Goal: Task Accomplishment & Management: Manage account settings

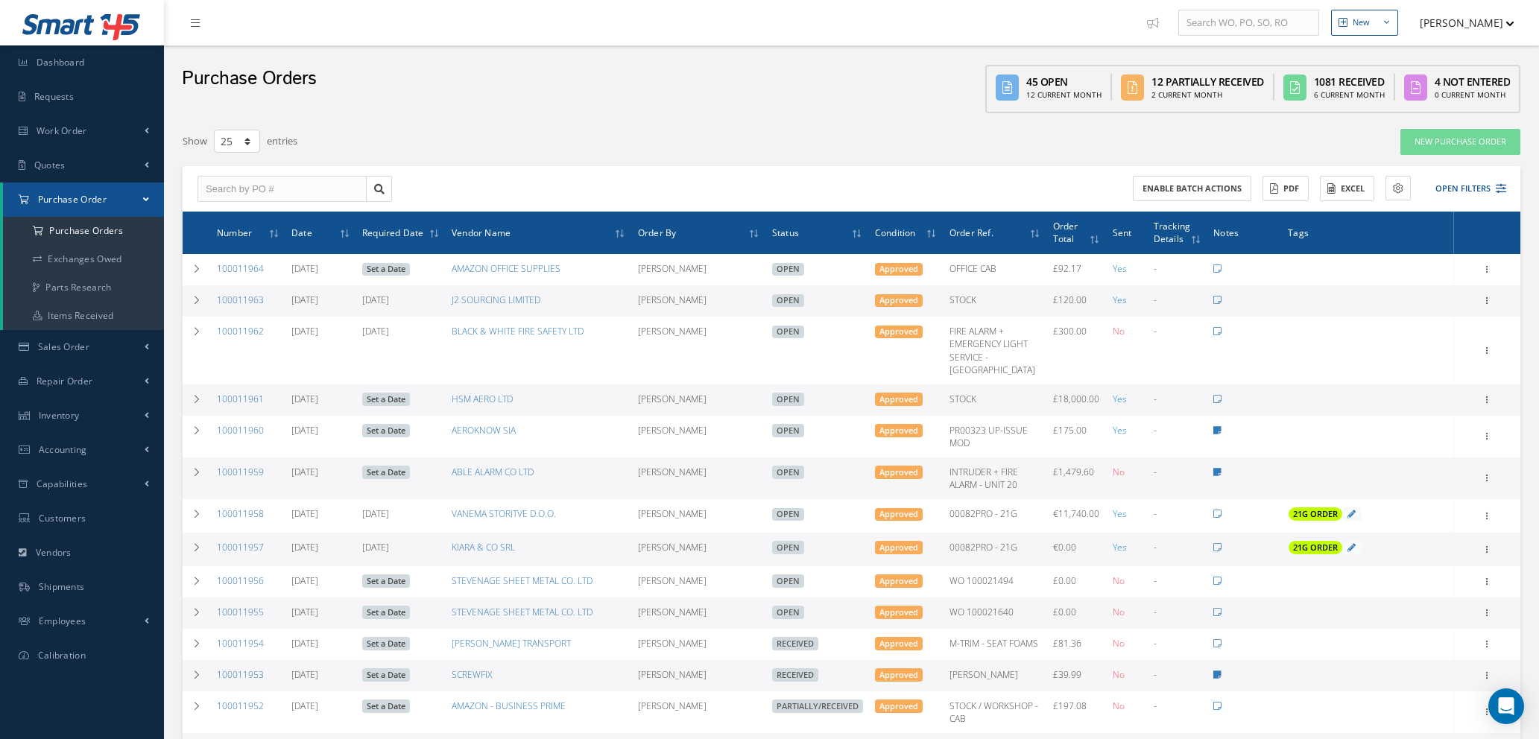
select select "25"
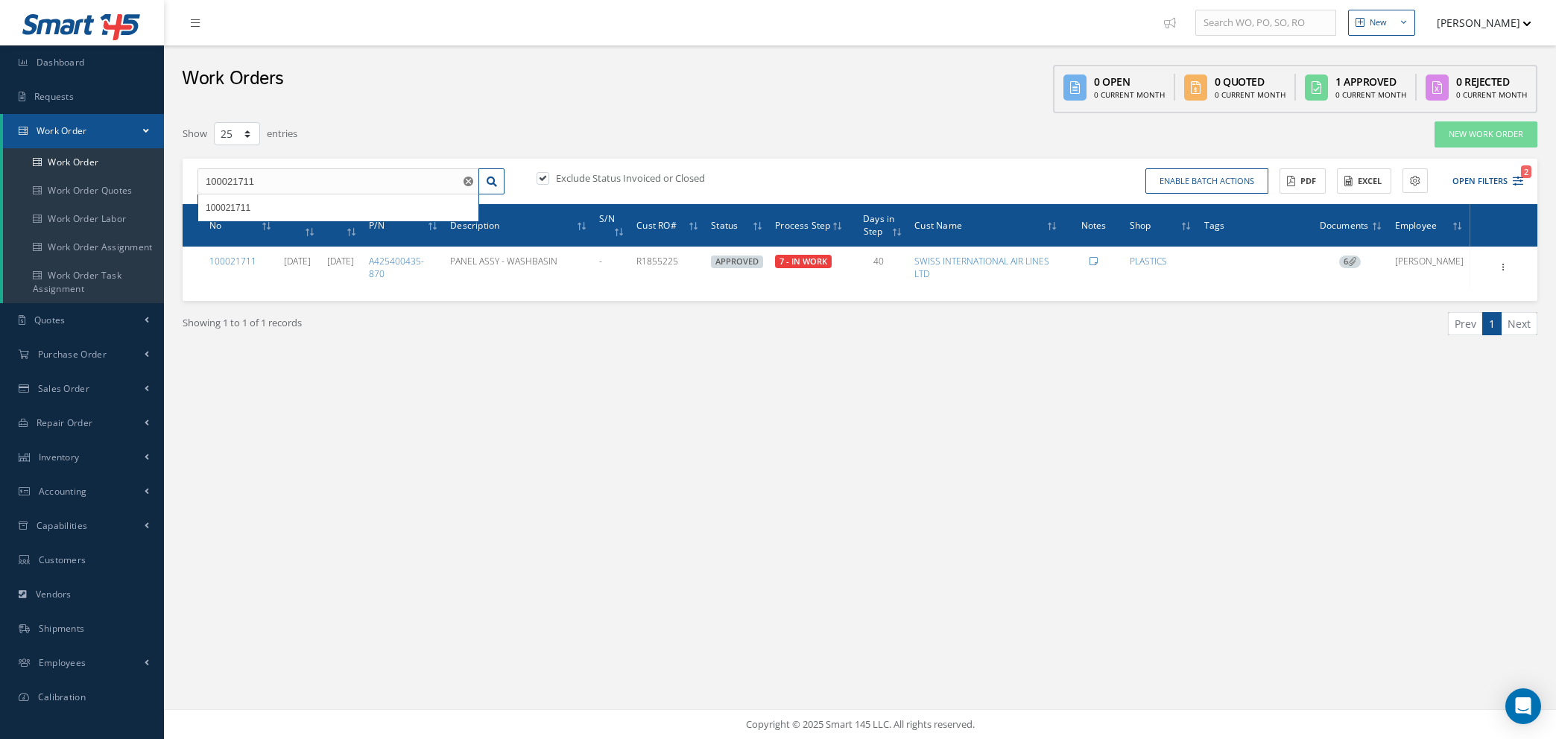
select select "25"
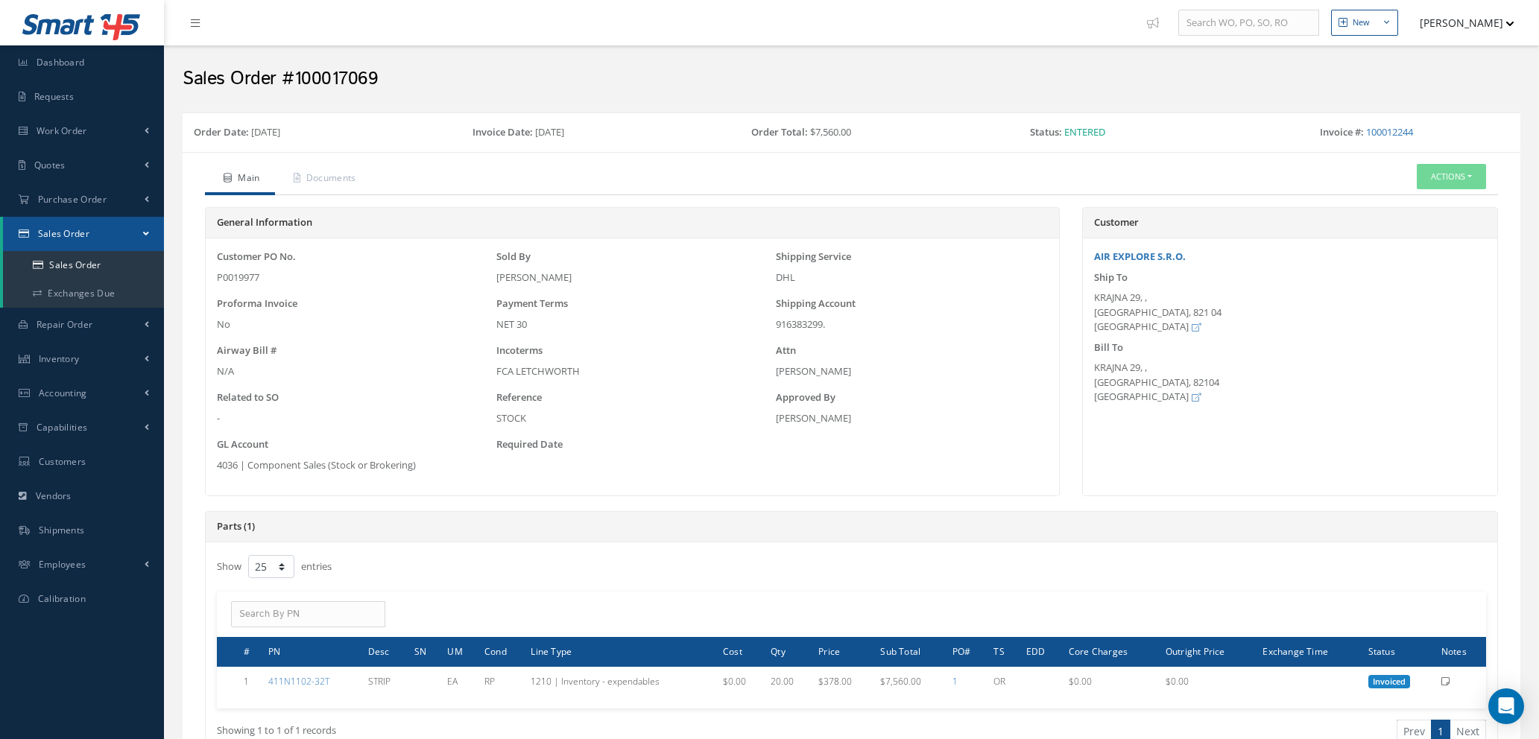
select select "25"
click at [1151, 256] on link "AIR EXPLORE S.R.O." at bounding box center [1140, 256] width 92 height 13
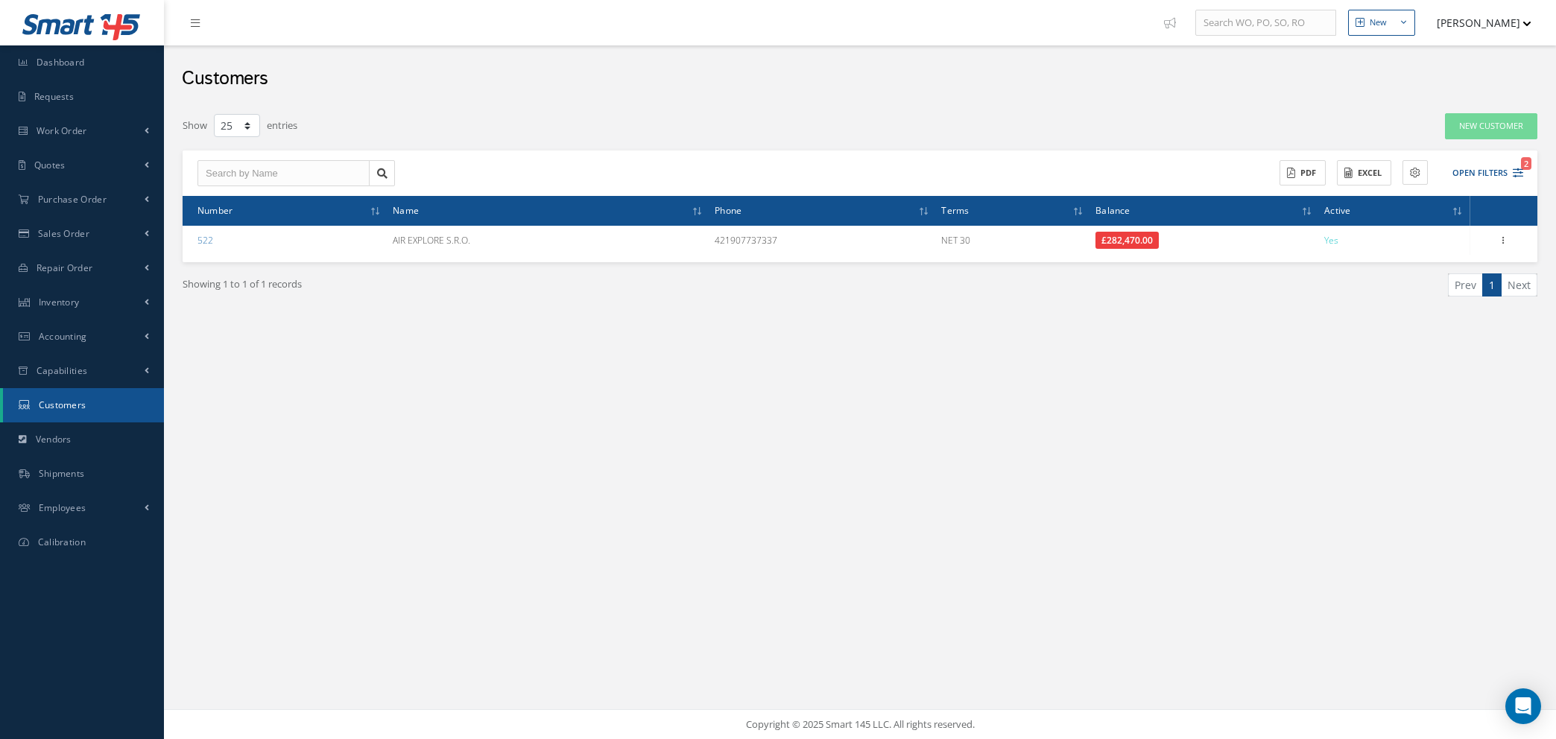
select select "25"
click at [1522, 172] on icon "2" at bounding box center [1518, 173] width 10 height 10
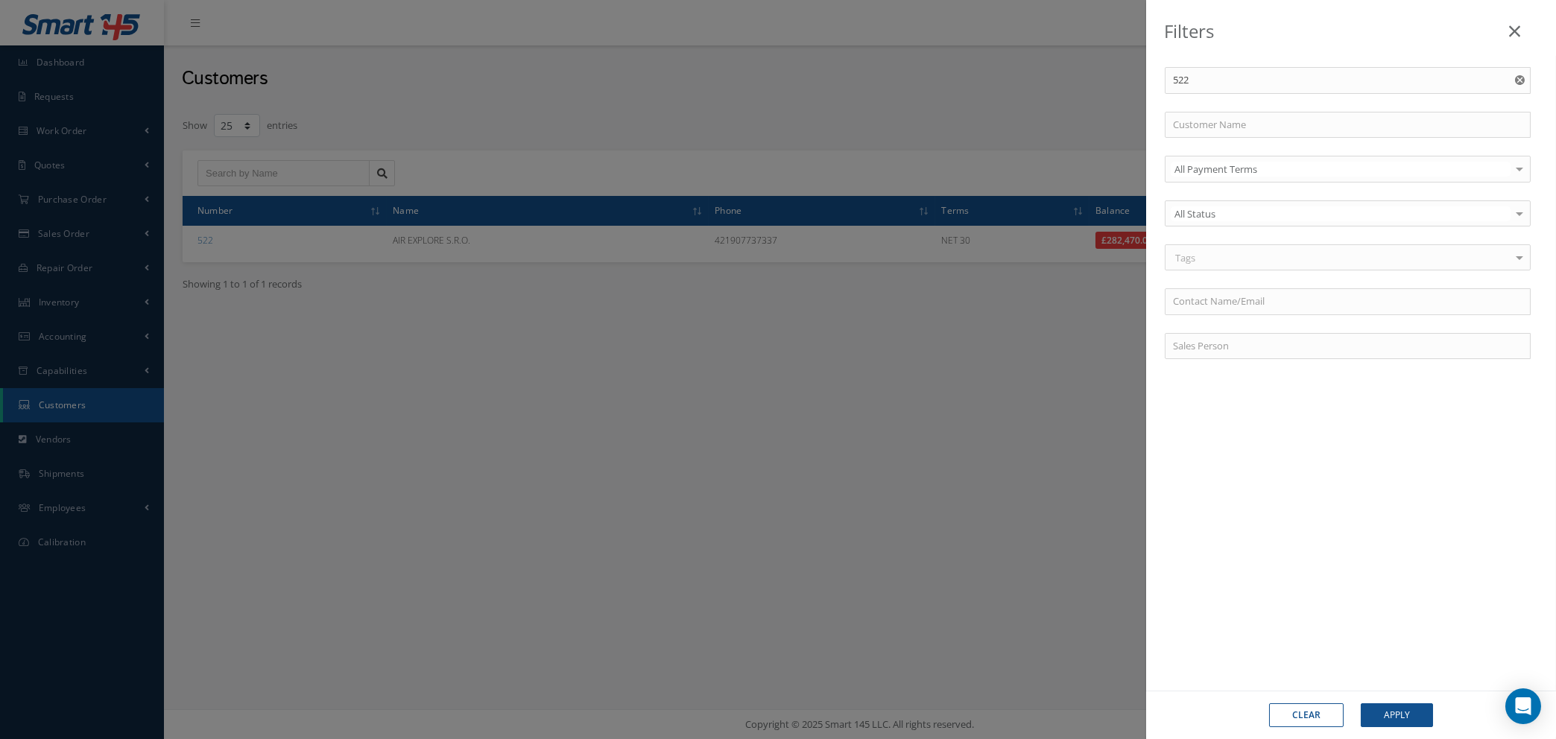
click at [1312, 712] on button "Clear" at bounding box center [1306, 716] width 75 height 24
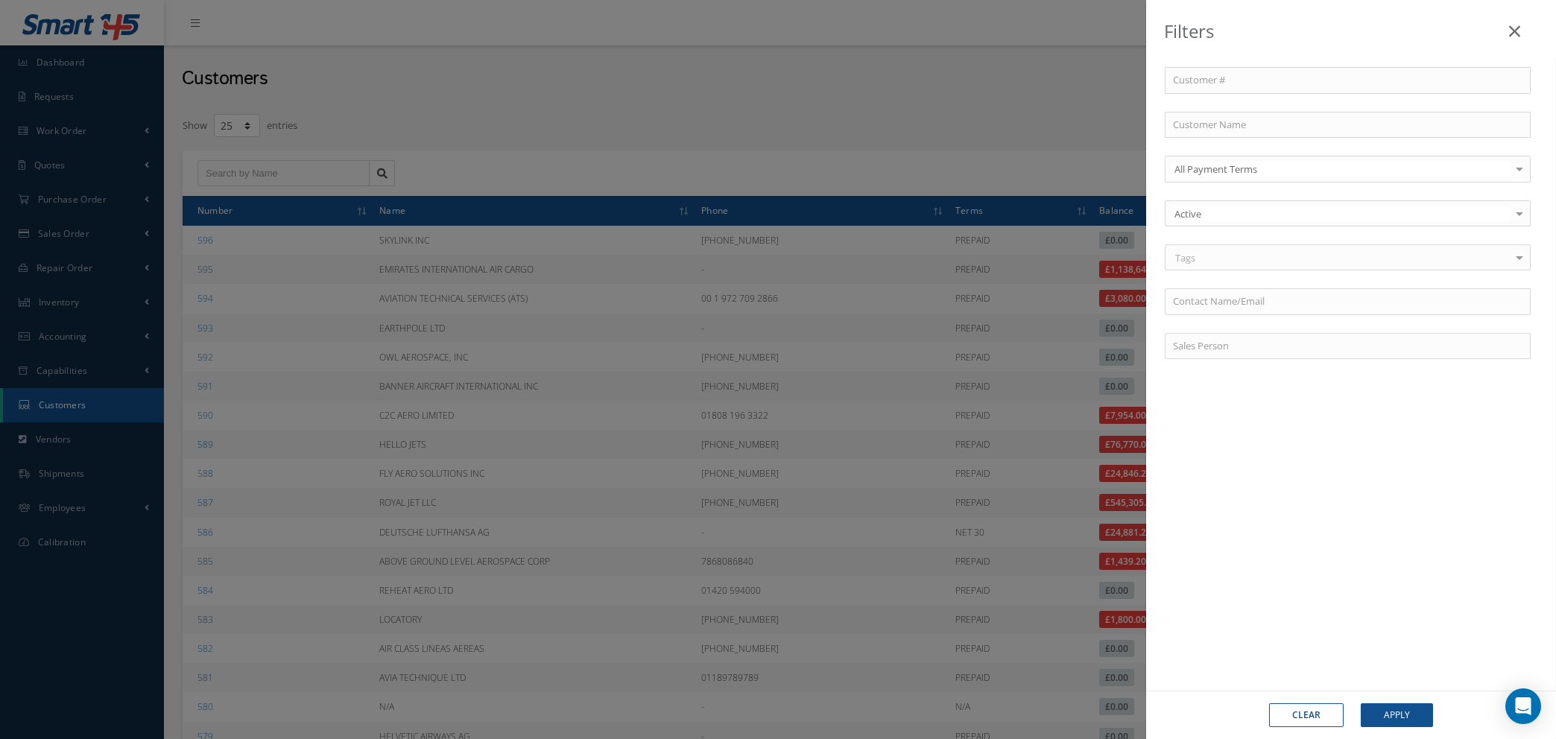
click at [247, 173] on div "Filters Customer # Customer Name All Payment Terms All Payment Terms PREPAID CO…" at bounding box center [778, 369] width 1556 height 739
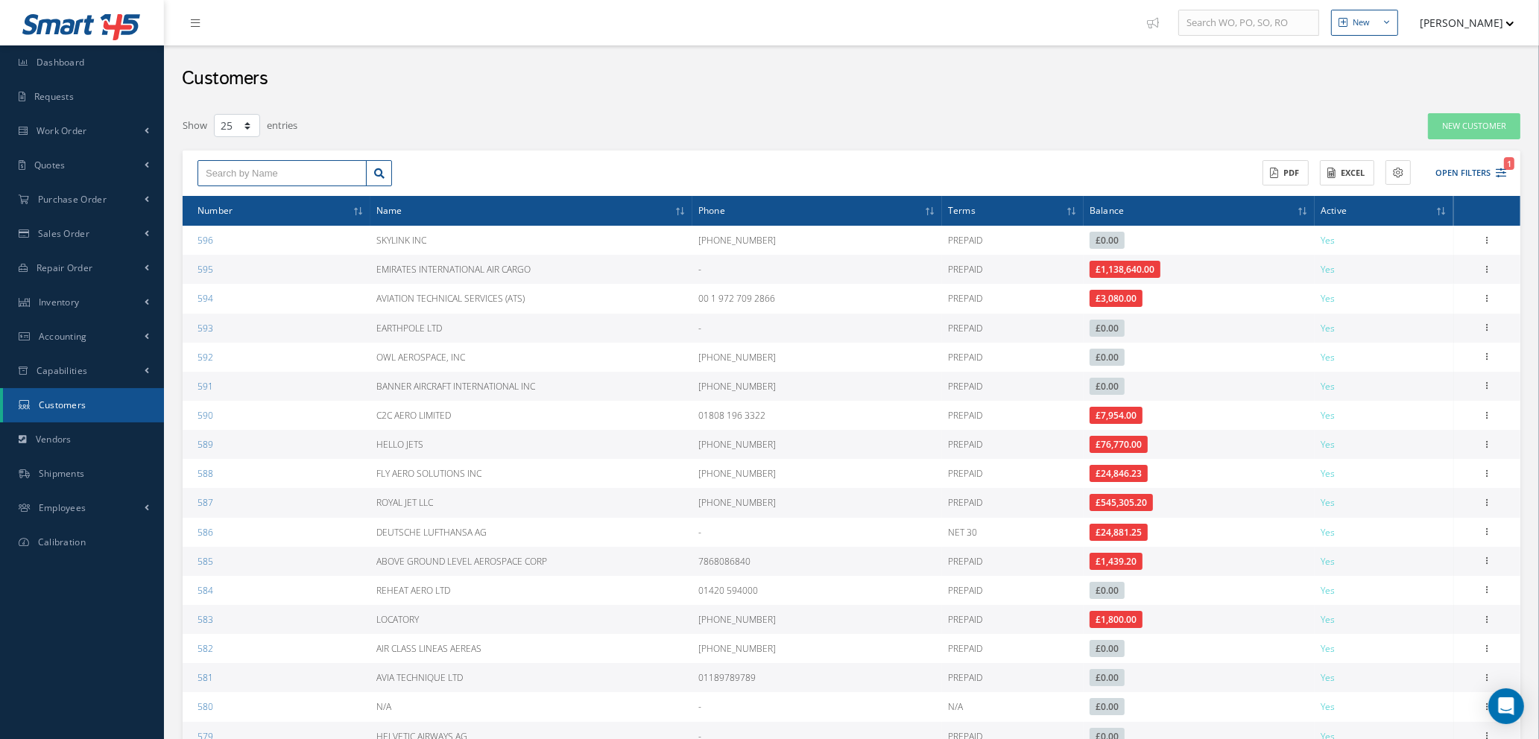
click at [247, 173] on input "text" at bounding box center [281, 173] width 169 height 27
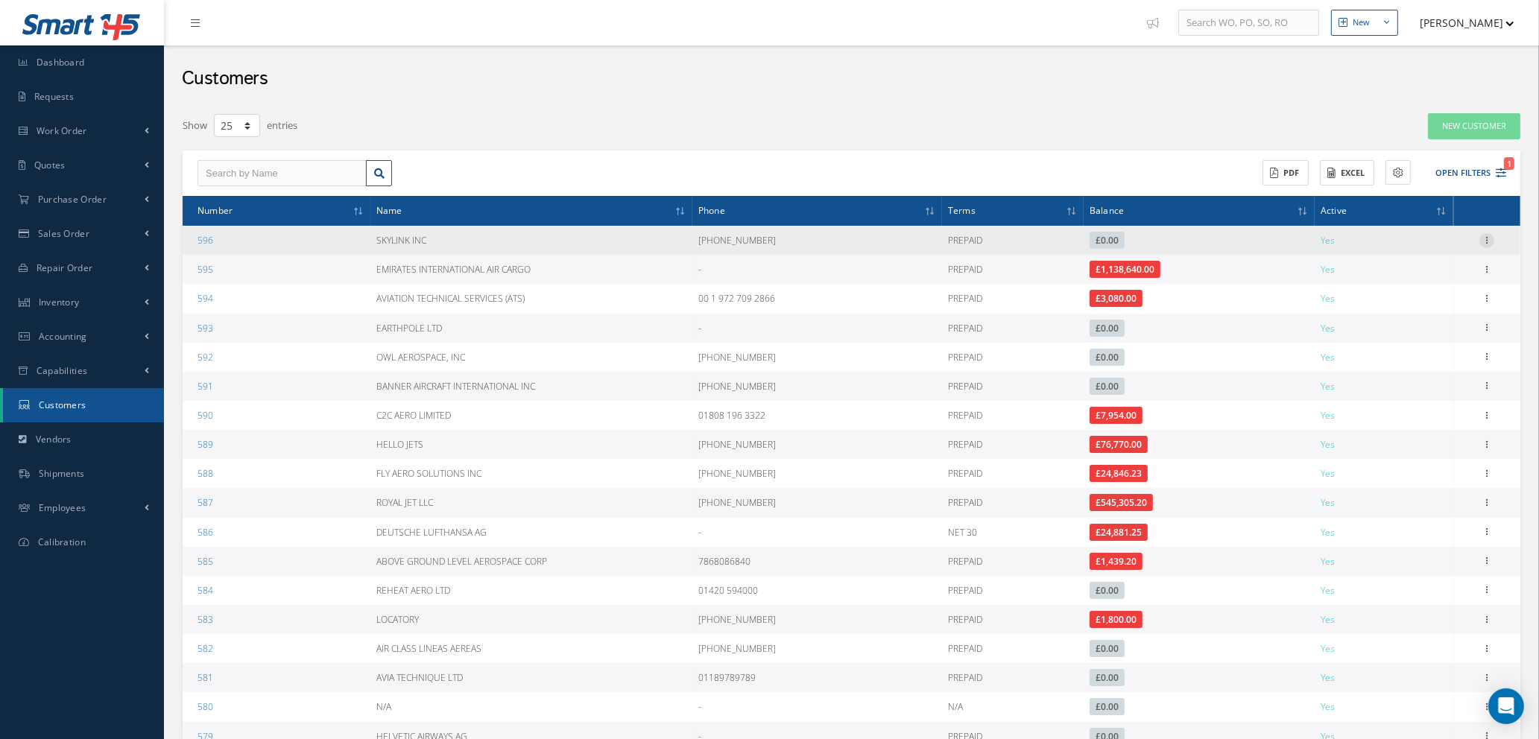
click at [1485, 239] on icon at bounding box center [1486, 239] width 15 height 12
click at [1427, 268] on link "Edit" at bounding box center [1418, 268] width 118 height 19
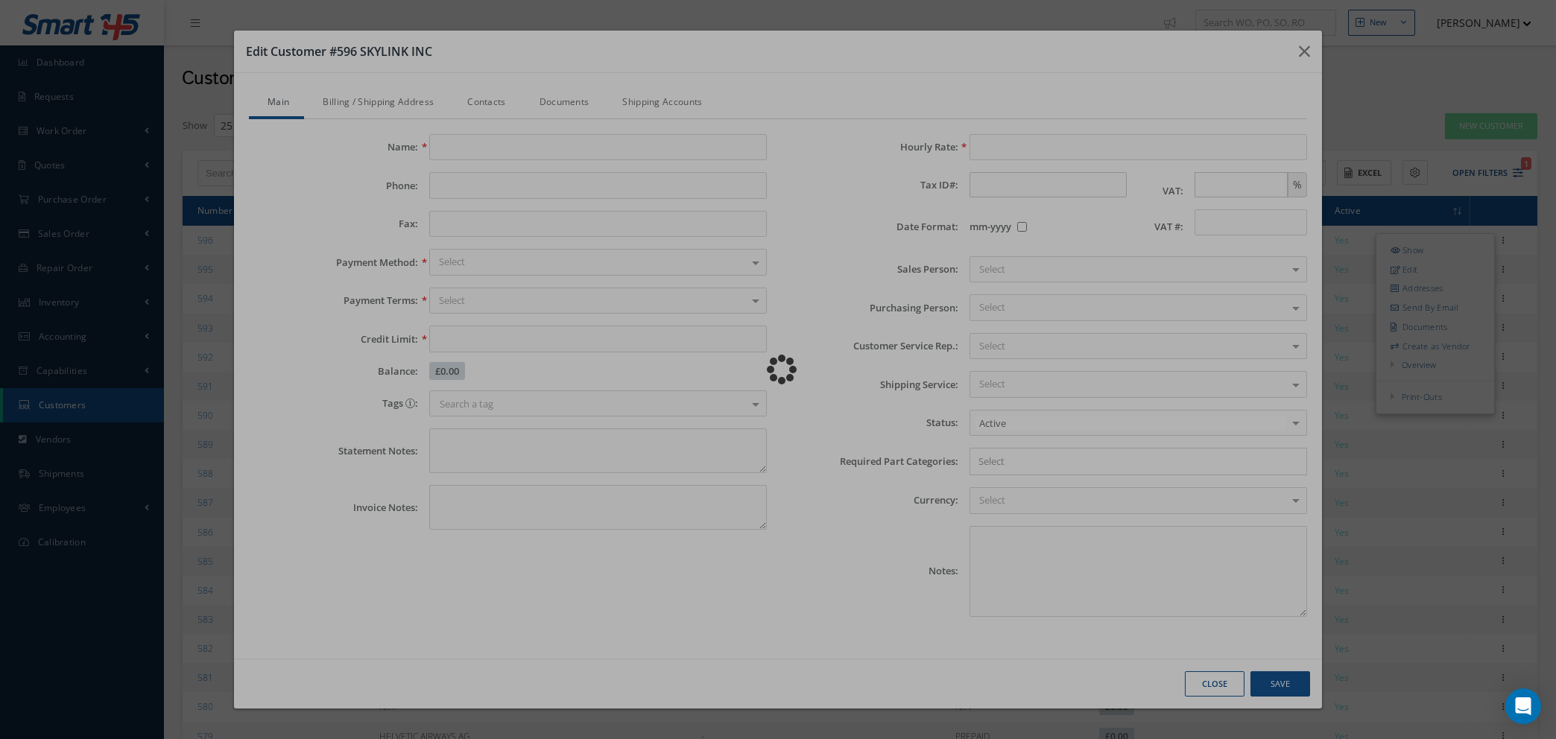
type input "SKYLINK INC"
type input "[PHONE_NUMBER]"
type input "N/A"
type input "0.00"
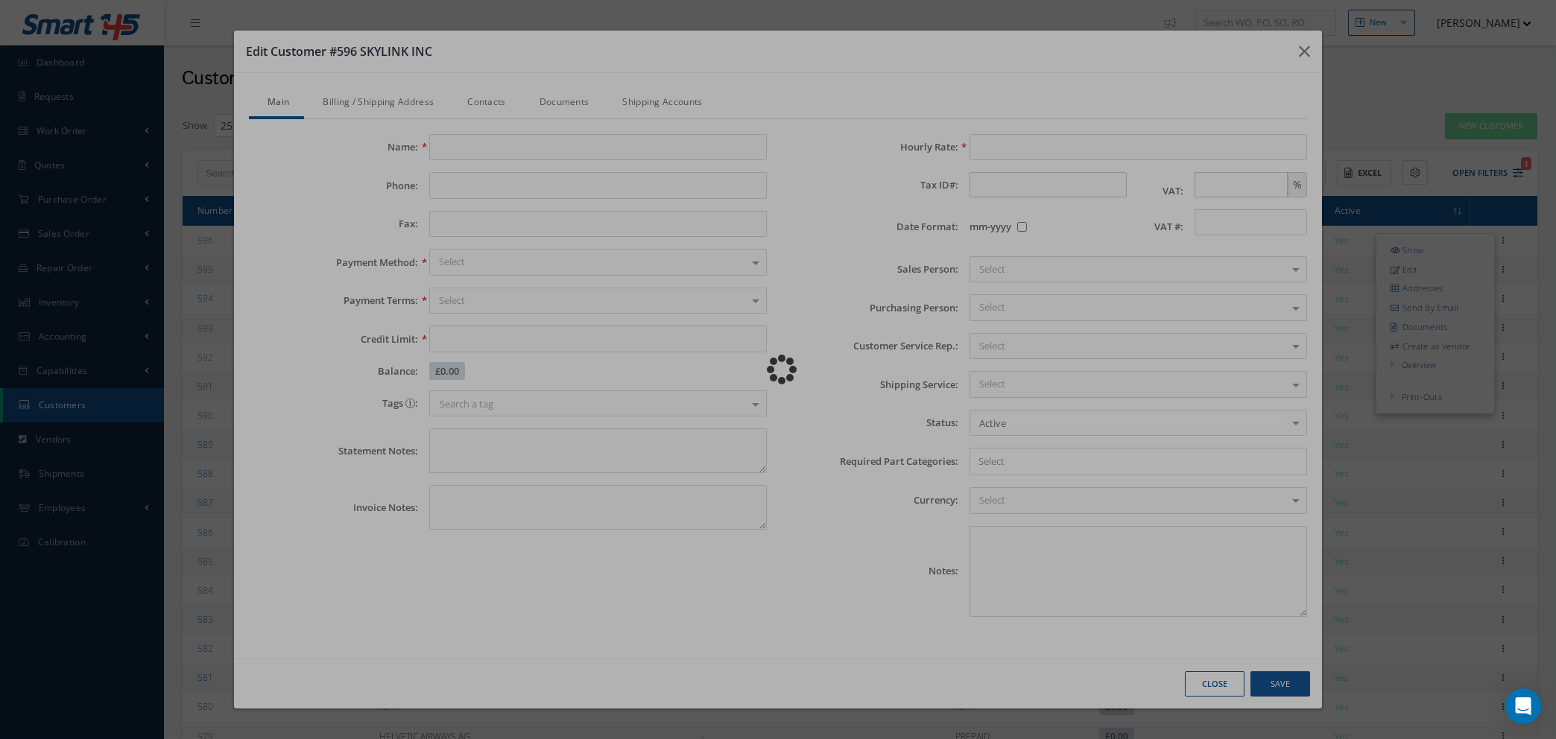
type textarea "COMP REG: [US_EMPLOYER_IDENTIFICATION_NUMBER]"
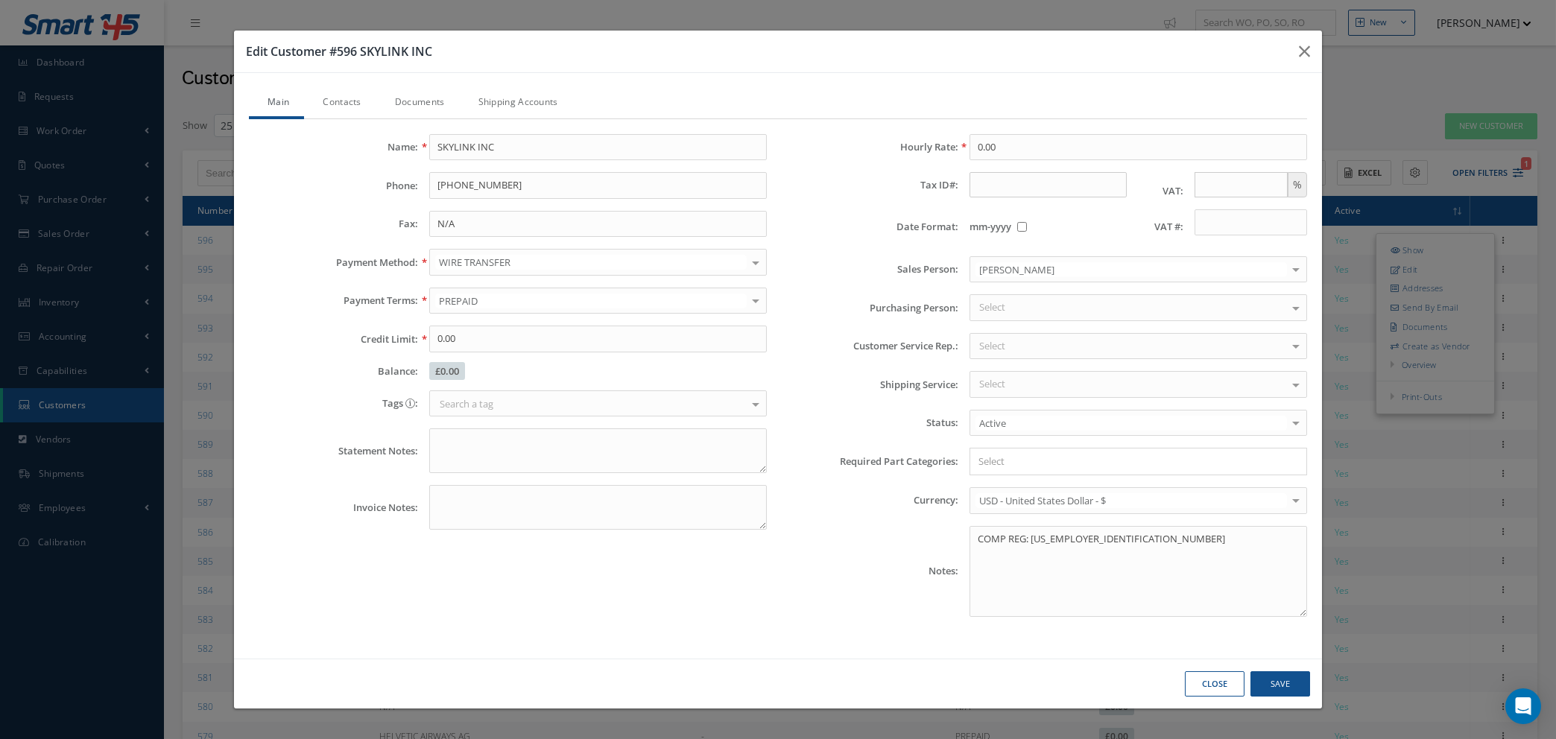
click at [341, 102] on link "Contacts" at bounding box center [340, 103] width 72 height 31
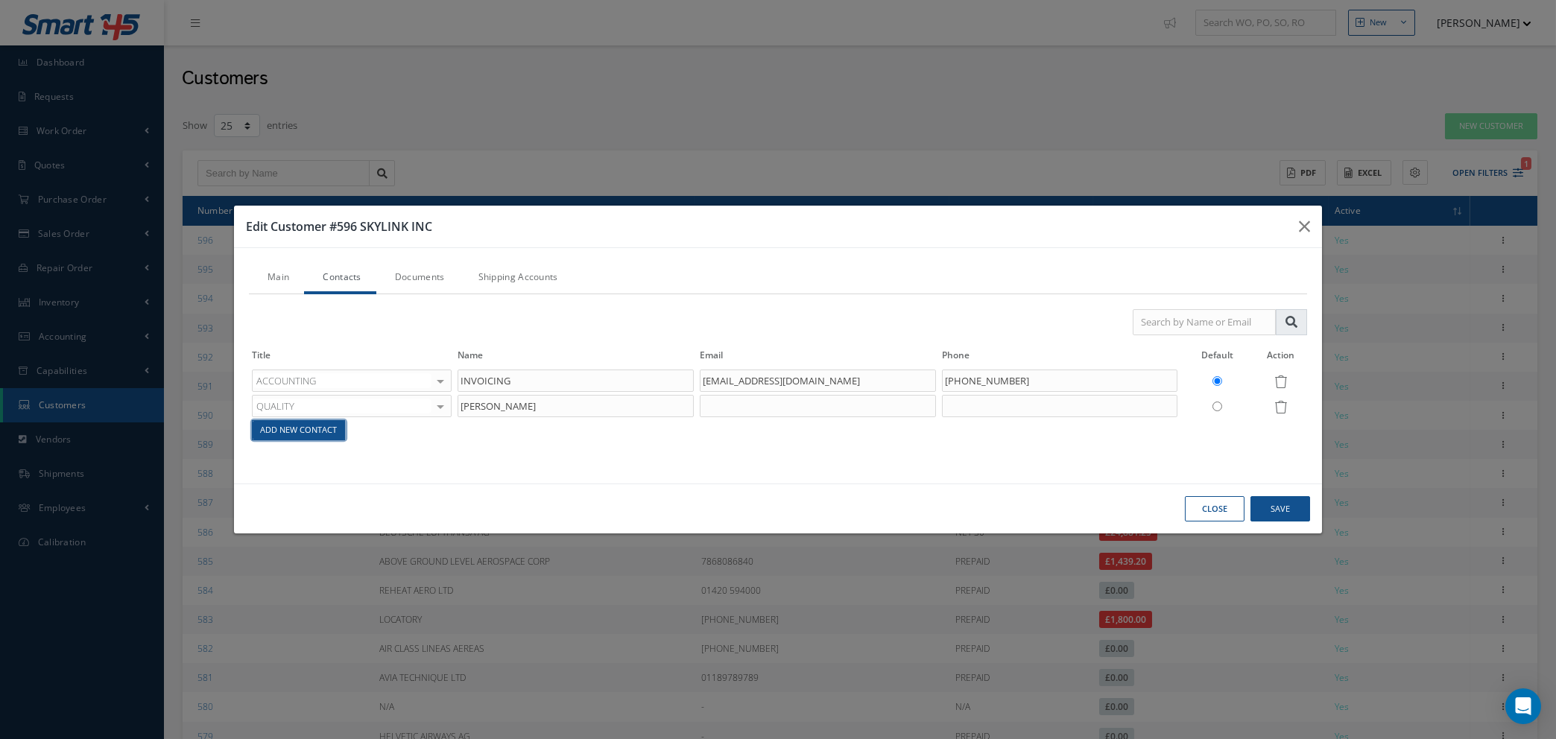
click at [295, 437] on link "Add New Contact" at bounding box center [299, 430] width 92 height 19
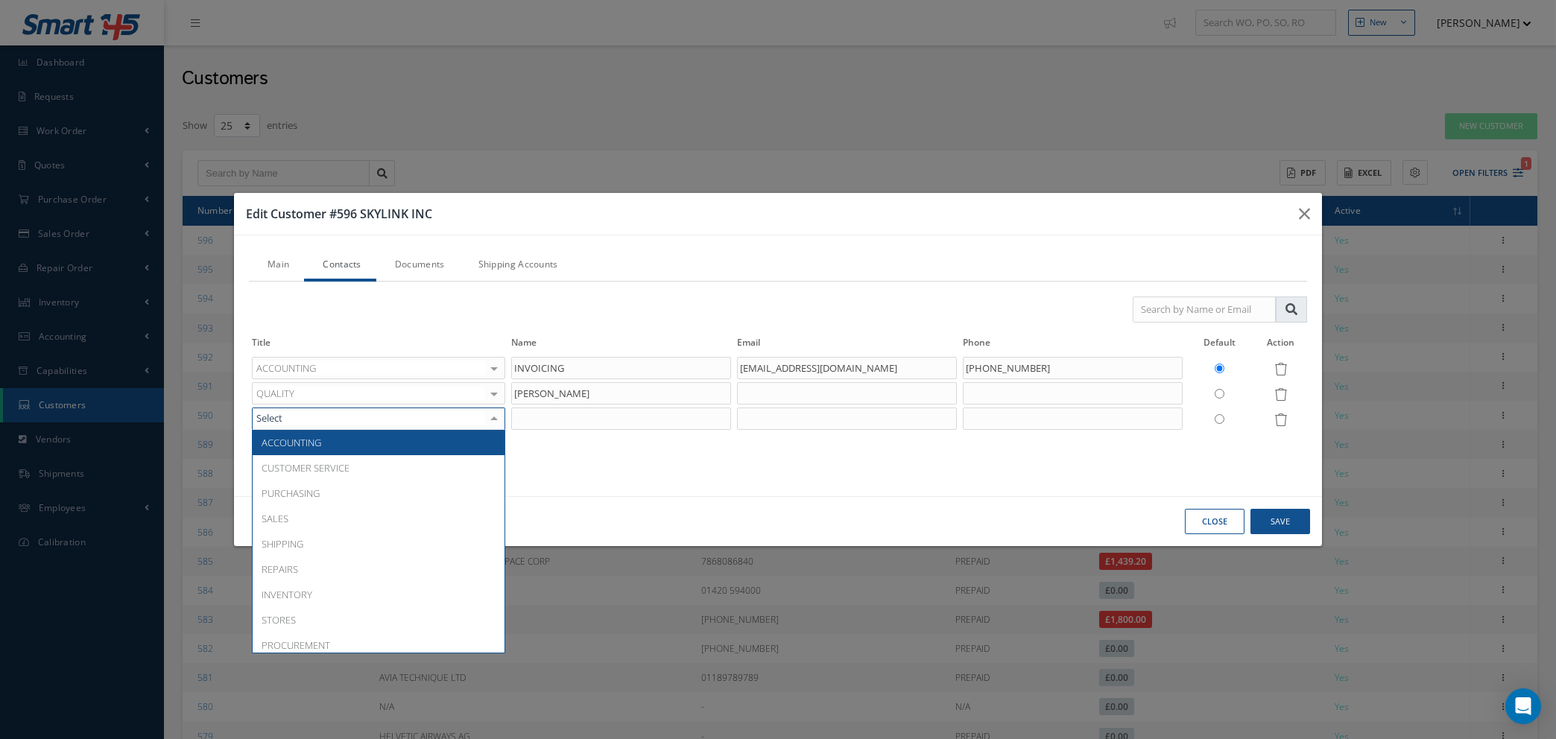
click at [434, 420] on div "ACCOUNTING CUSTOMER SERVICE PURCHASING SALES SHIPPING REPAIRS INVENTORY STORES …" at bounding box center [378, 419] width 253 height 22
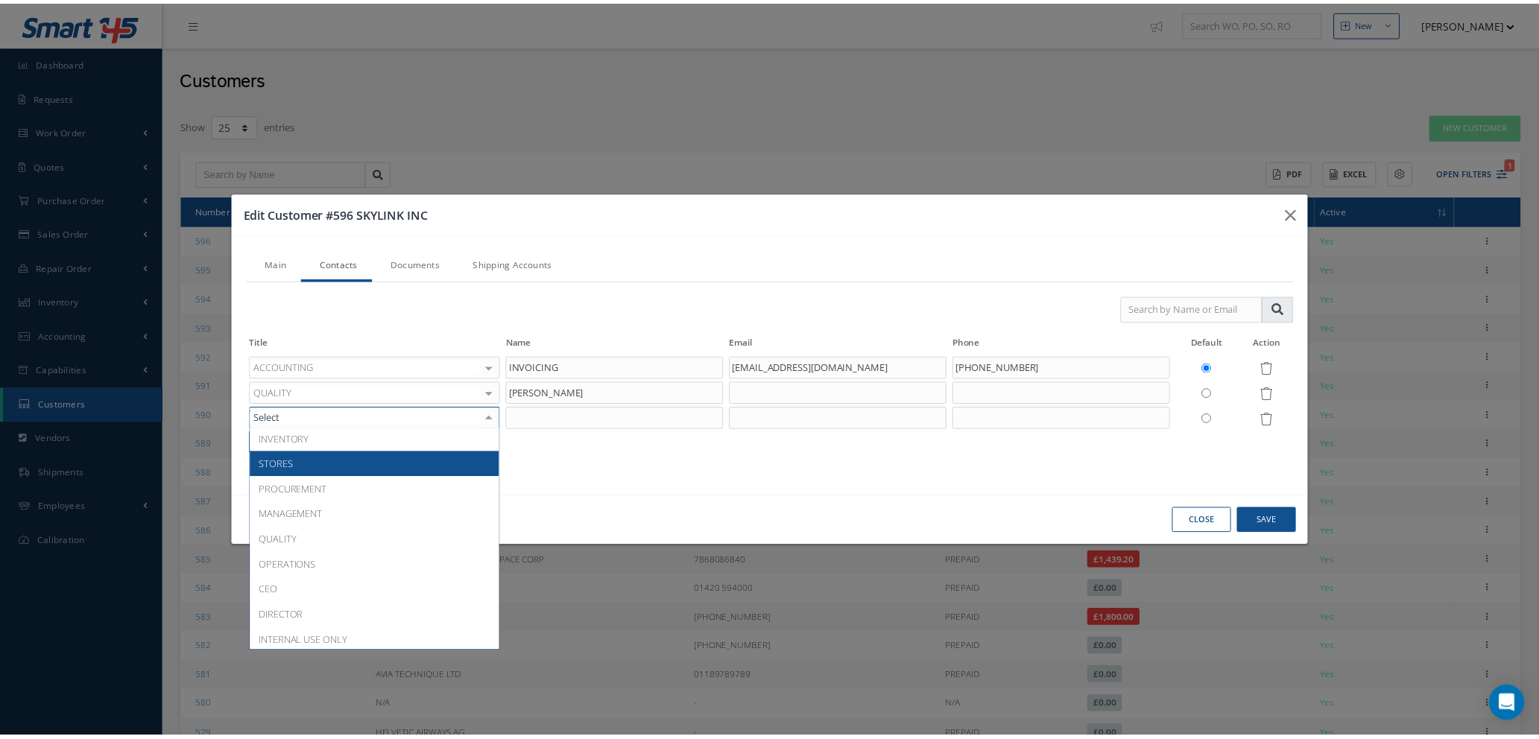
scroll to position [157, 0]
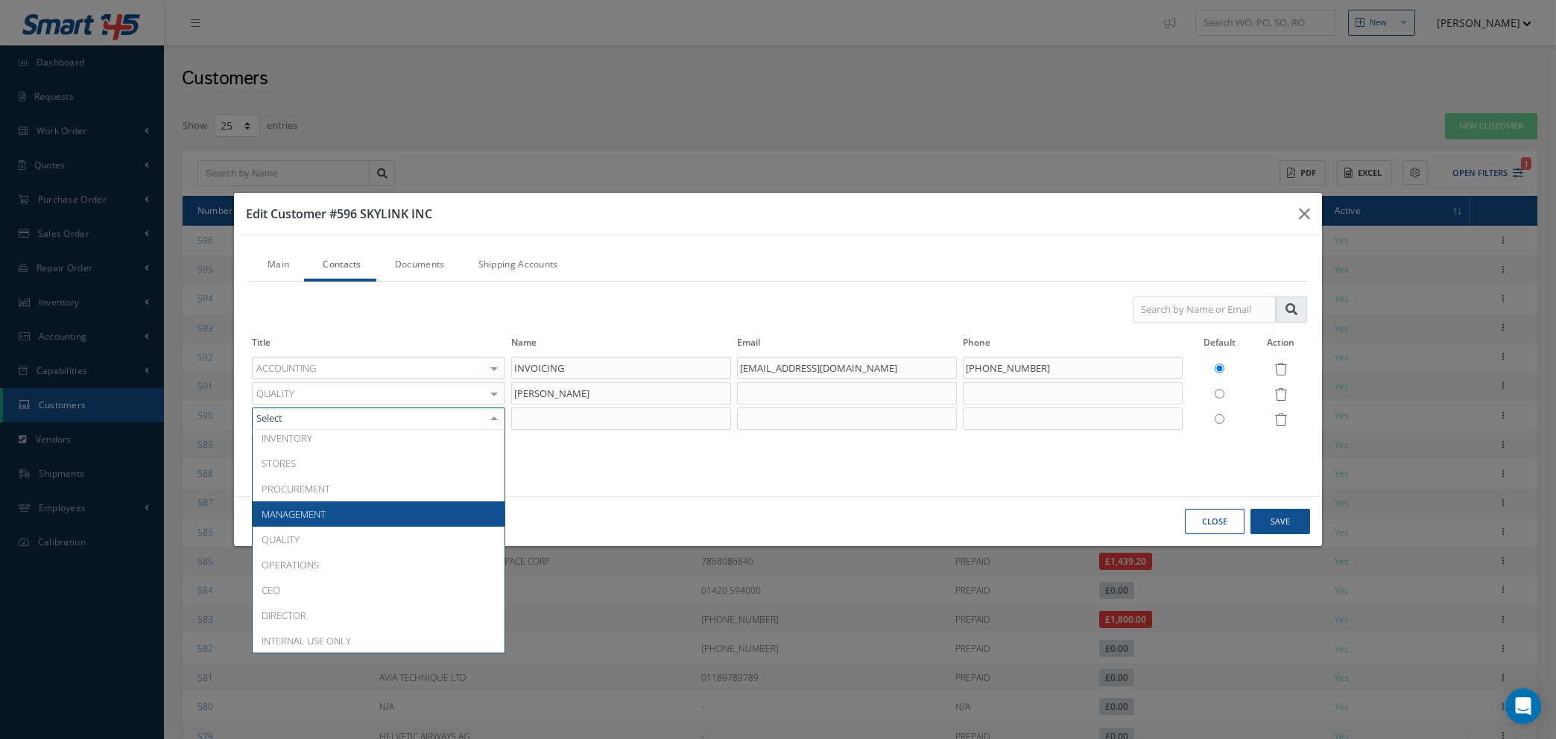
click at [343, 511] on span "MANAGEMENT" at bounding box center [379, 514] width 252 height 25
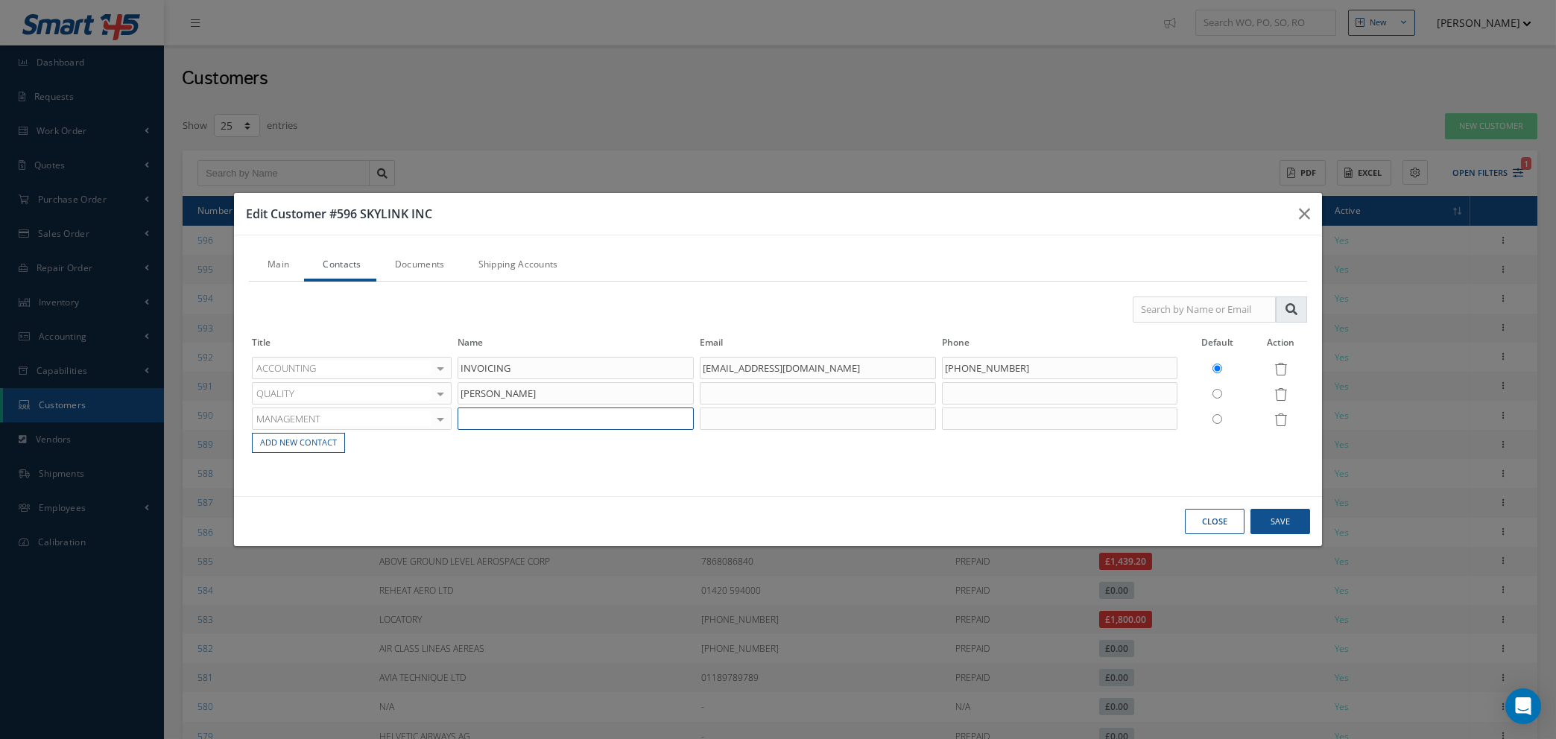
click at [534, 419] on input "text" at bounding box center [576, 419] width 236 height 22
type input "p"
type input "[PERSON_NAME]"
click at [774, 423] on input "text" at bounding box center [818, 419] width 236 height 22
click at [724, 420] on input "text" at bounding box center [818, 419] width 236 height 22
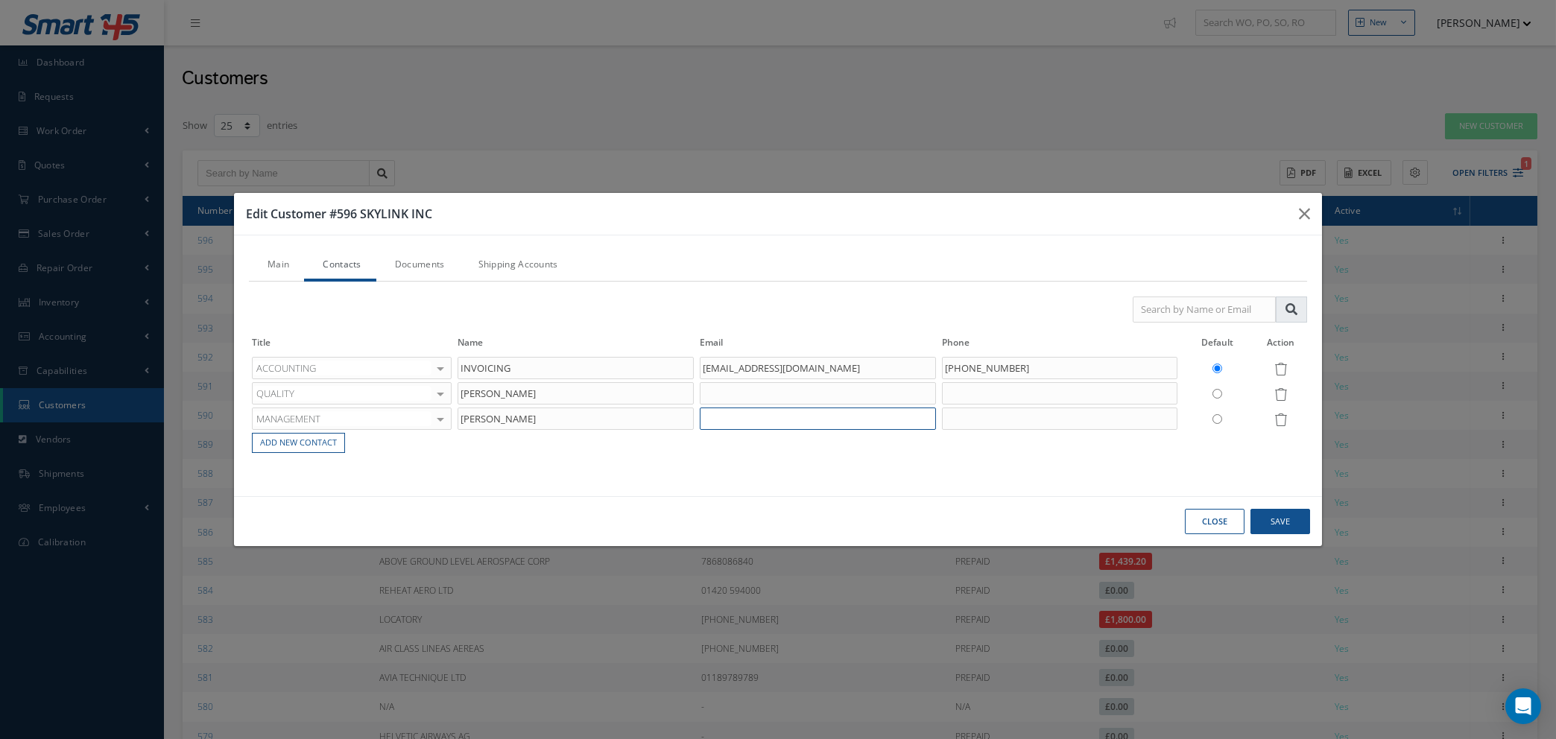
paste input "[PERSON_NAME][EMAIL_ADDRESS][DOMAIN_NAME]"
type input "[PERSON_NAME][EMAIL_ADDRESS][DOMAIN_NAME]"
click at [976, 426] on input "text" at bounding box center [1060, 419] width 236 height 22
type input "[PHONE_NUMBER]"
click at [398, 262] on link "Documents" at bounding box center [417, 265] width 83 height 31
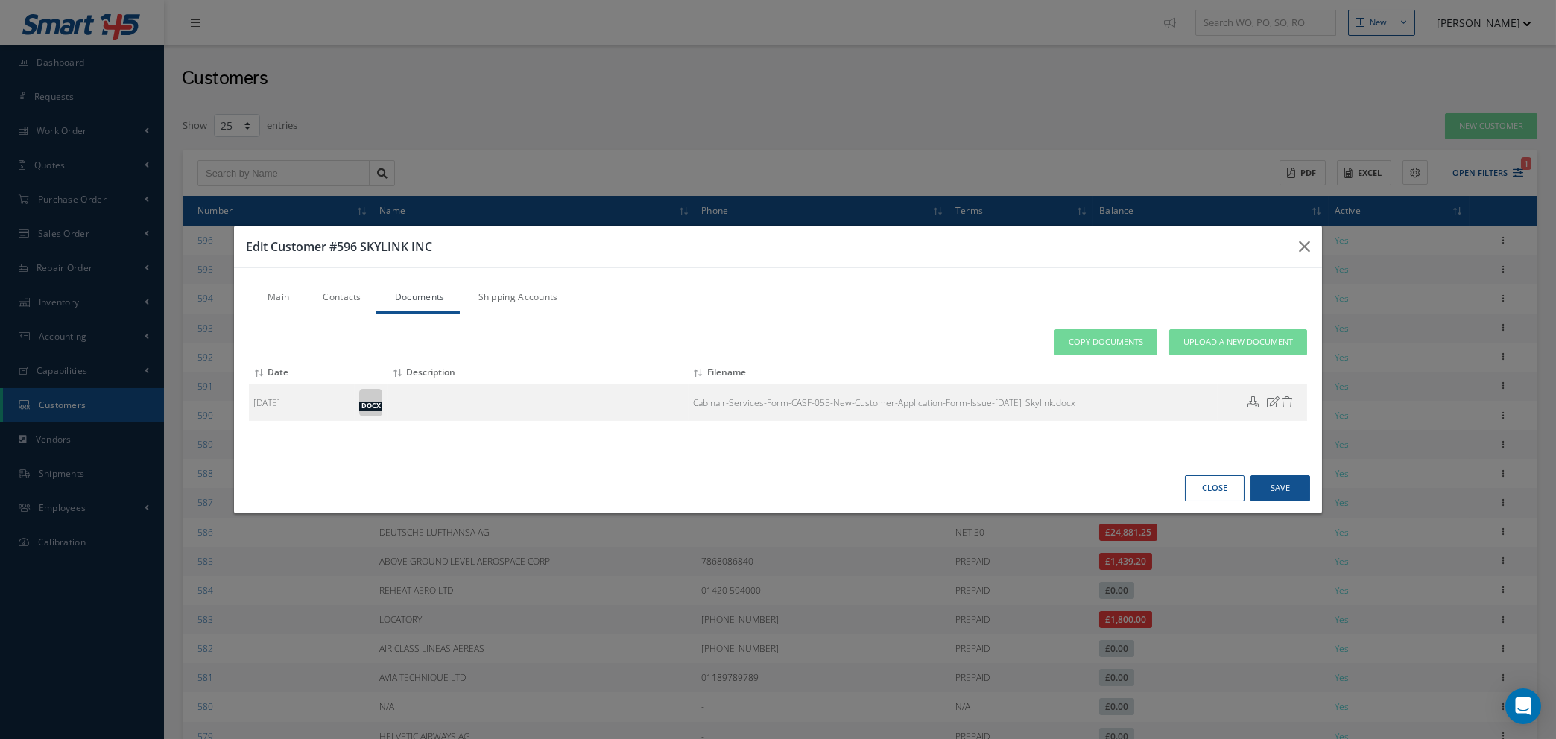
click at [505, 302] on link "Shipping Accounts" at bounding box center [516, 298] width 113 height 31
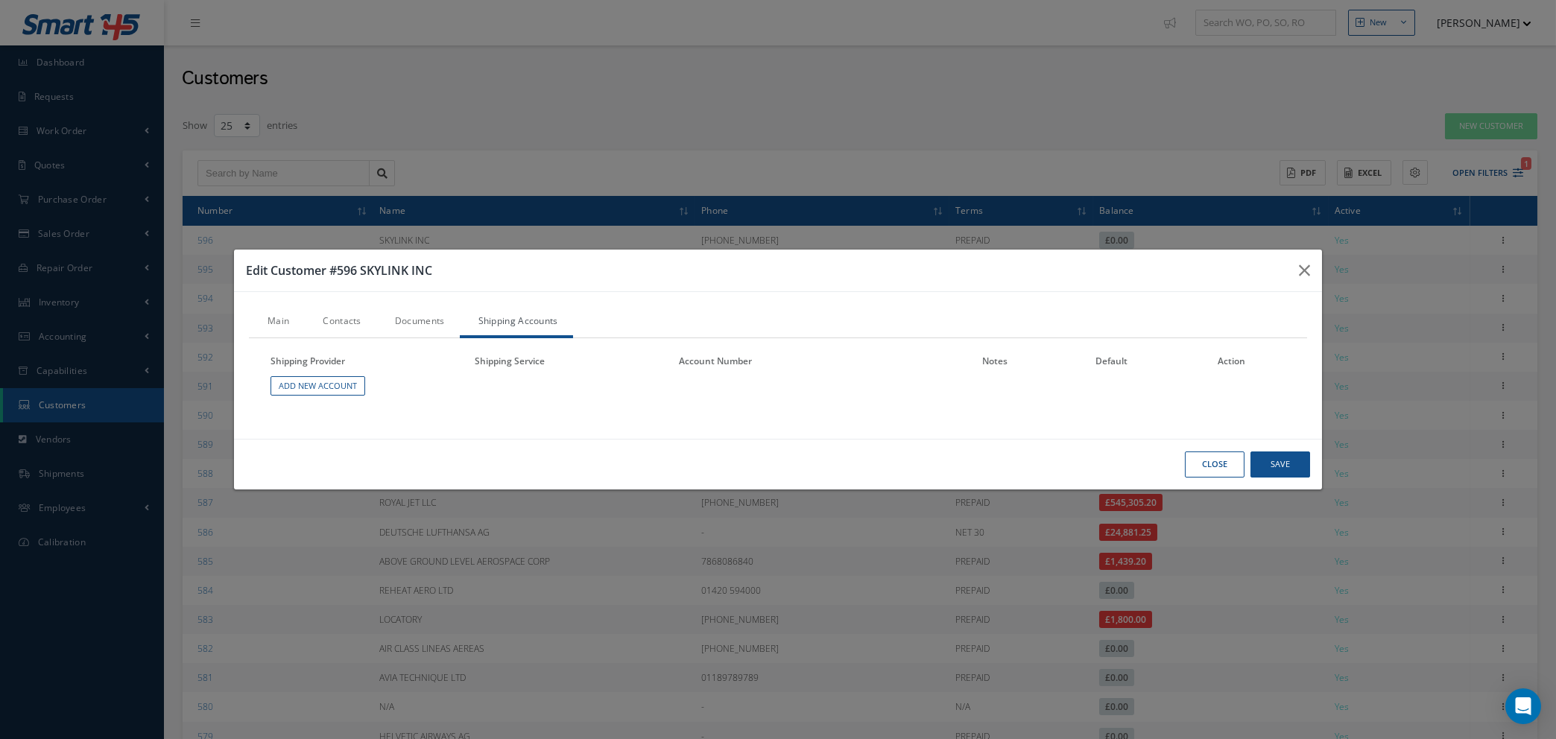
click at [411, 322] on link "Documents" at bounding box center [417, 322] width 83 height 31
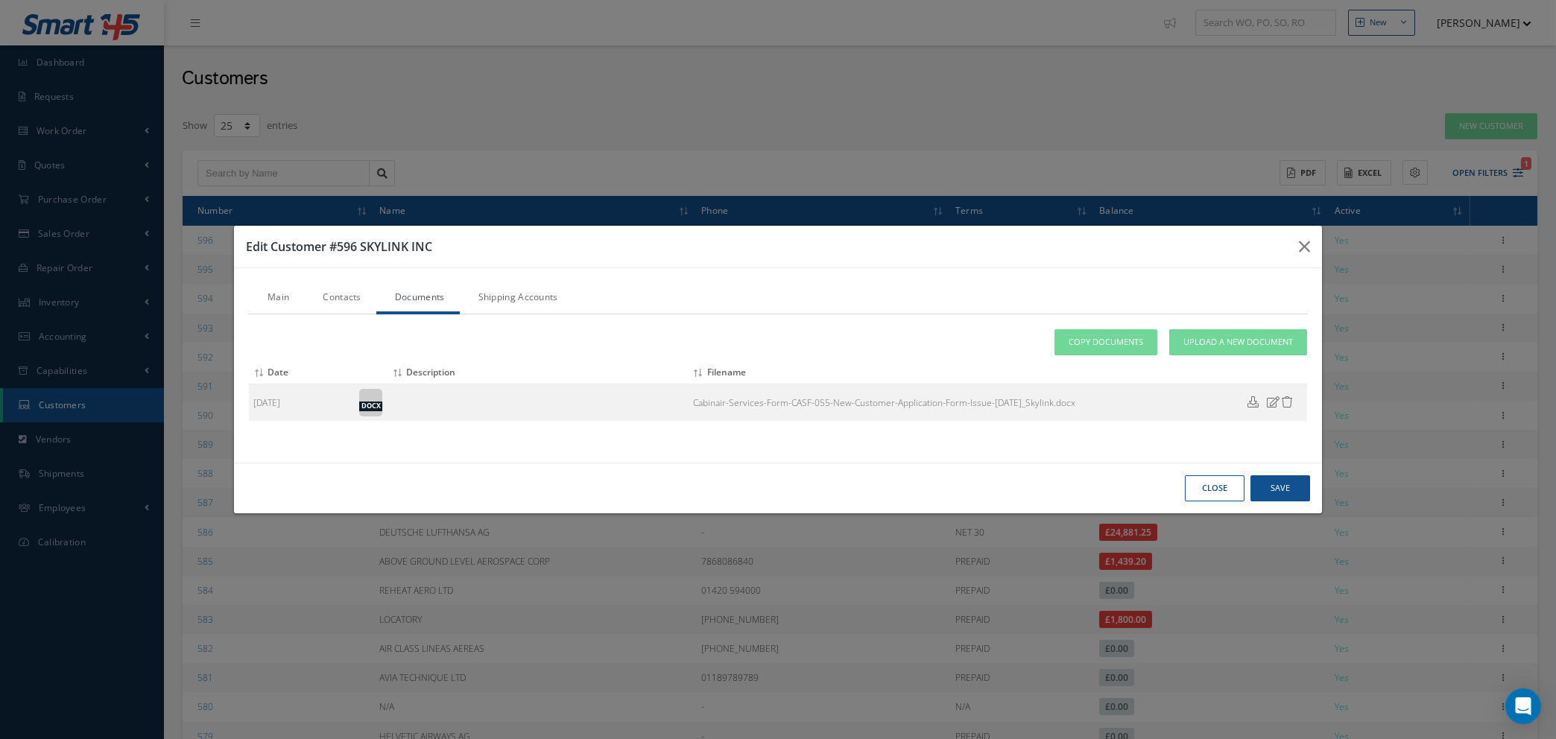
click at [341, 300] on link "Contacts" at bounding box center [340, 298] width 72 height 31
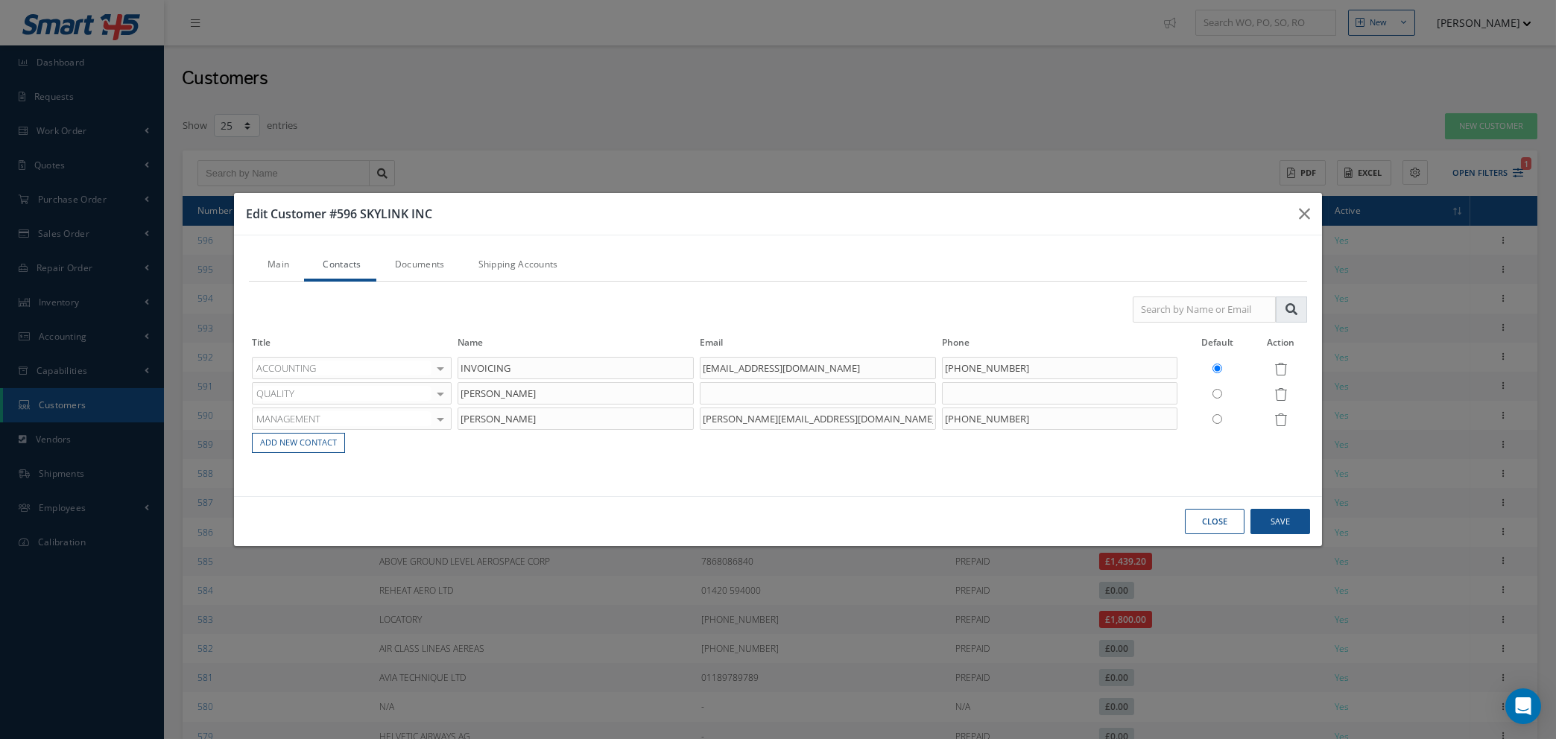
click at [281, 266] on link "Main" at bounding box center [276, 265] width 55 height 31
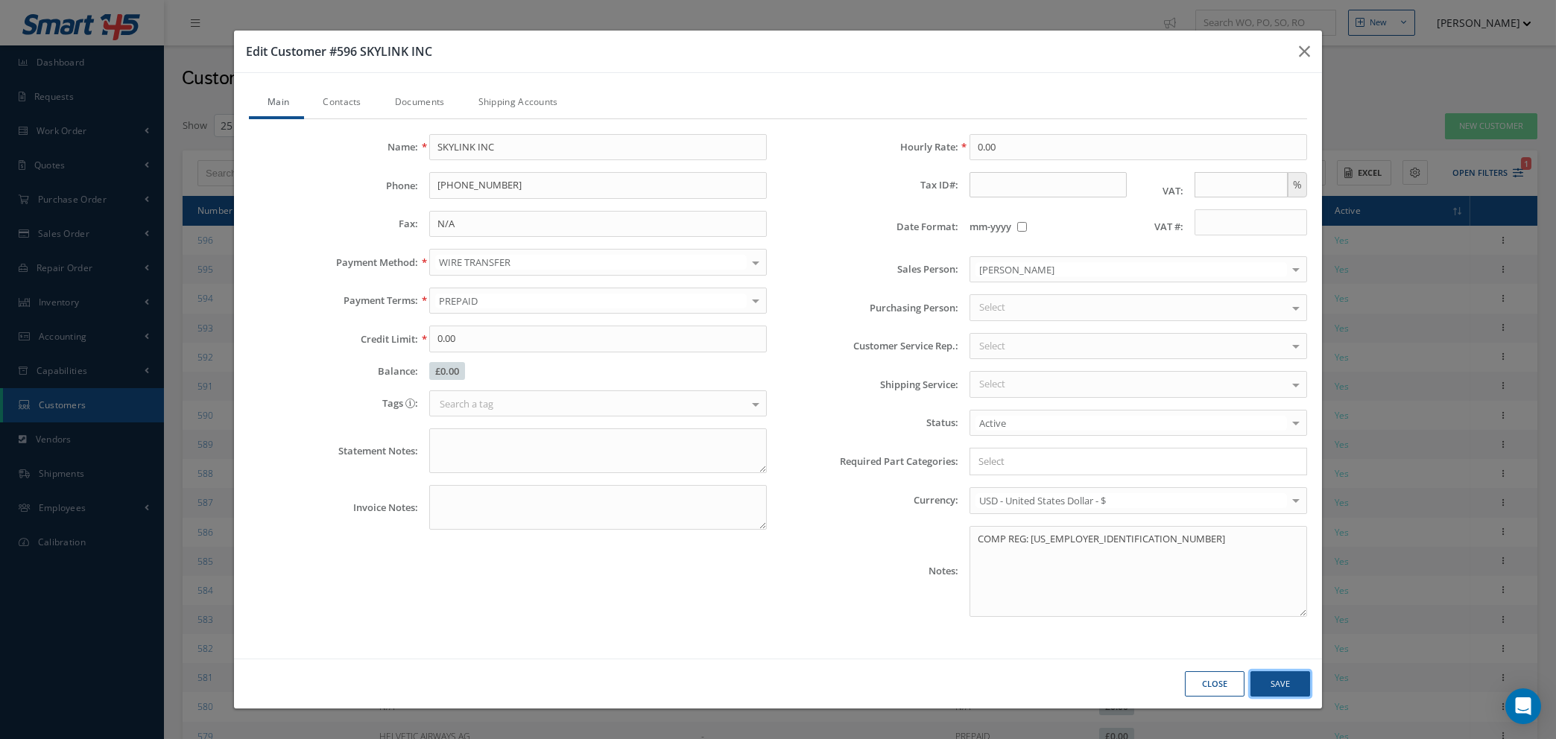
click at [1280, 685] on button "Save" at bounding box center [1281, 684] width 60 height 26
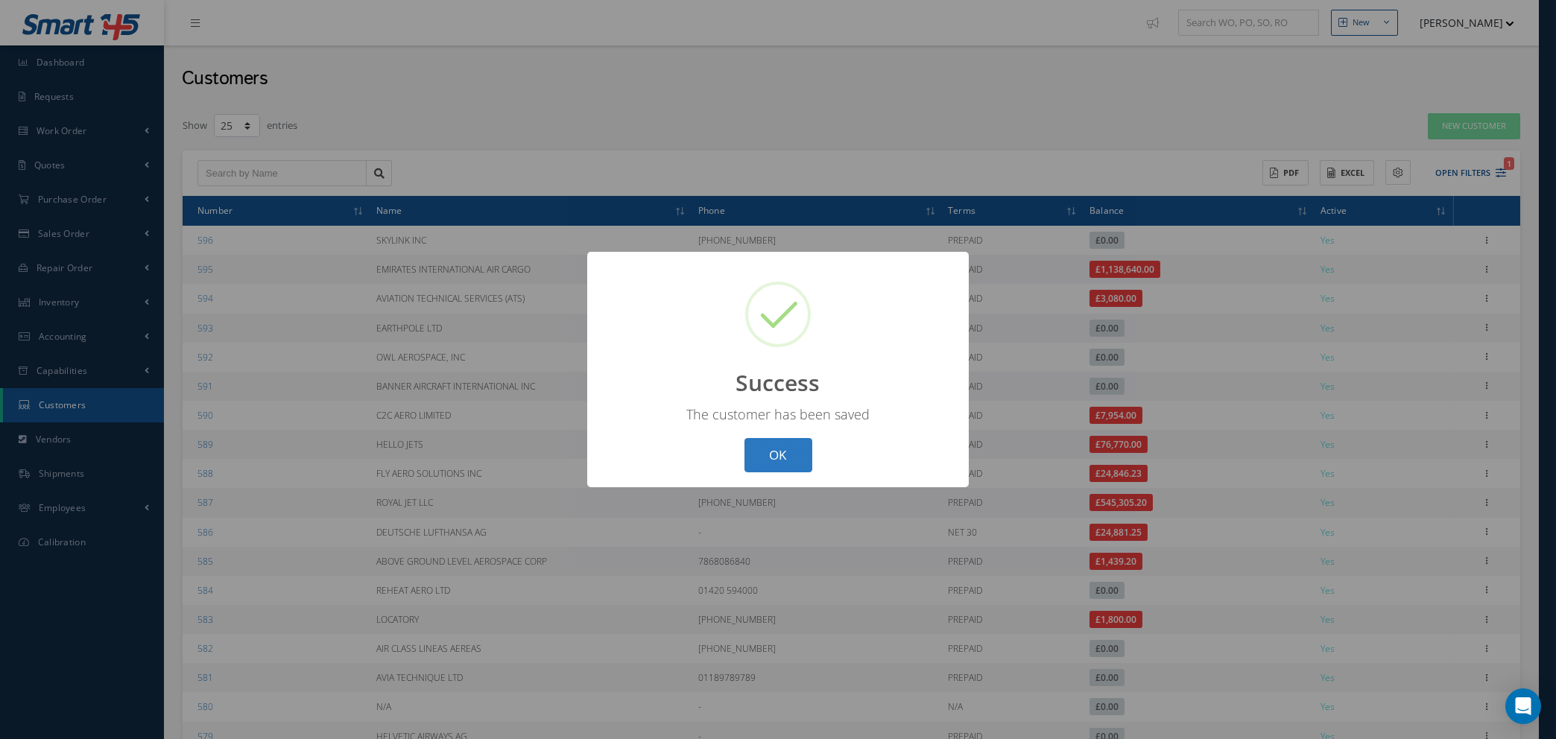
click at [778, 461] on button "OK" at bounding box center [779, 455] width 68 height 35
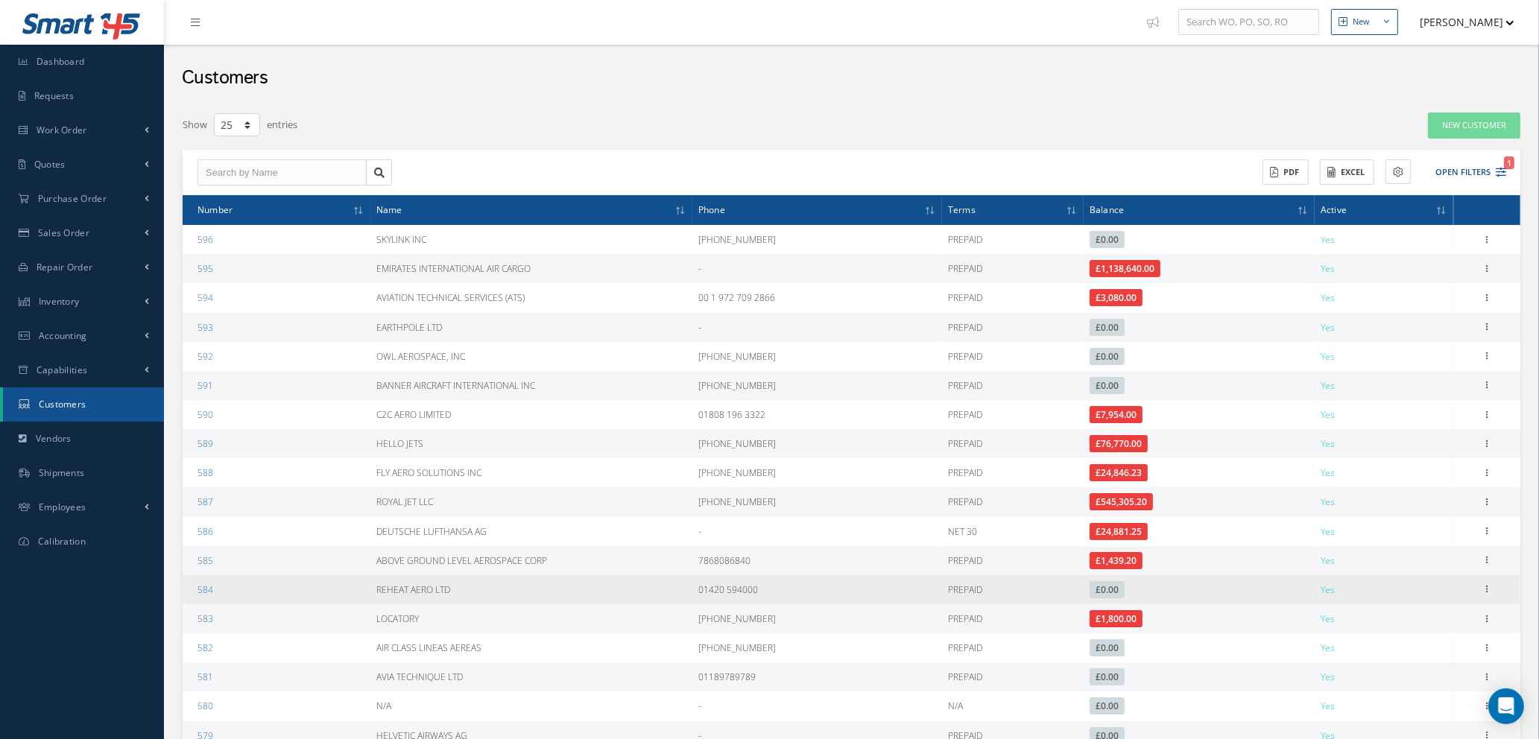
scroll to position [0, 0]
